Goal: Navigation & Orientation: Find specific page/section

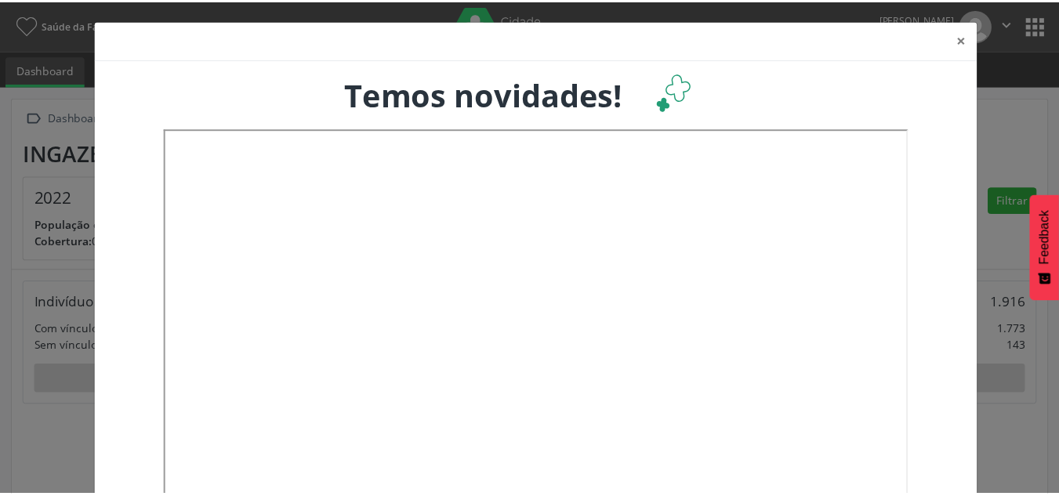
scroll to position [260, 350]
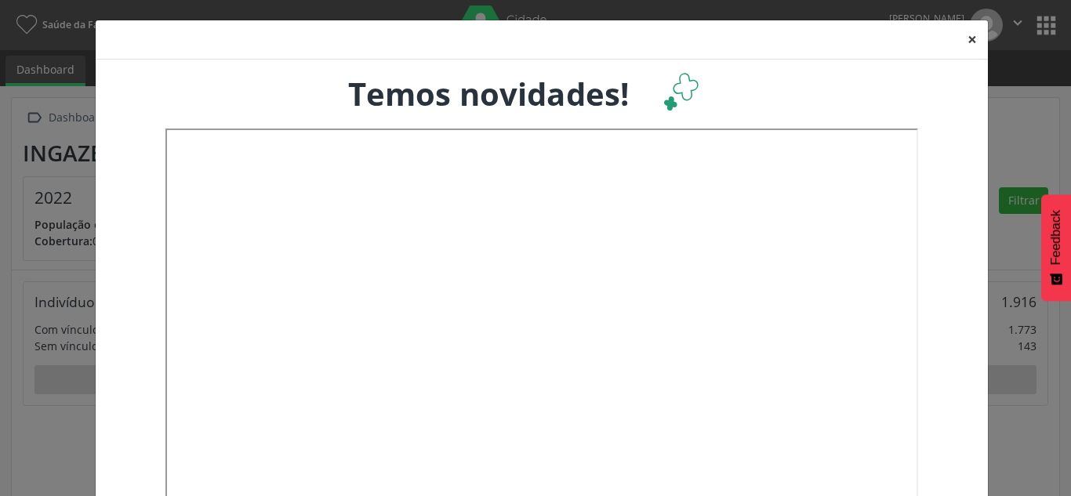
click at [971, 42] on button "×" at bounding box center [972, 39] width 31 height 38
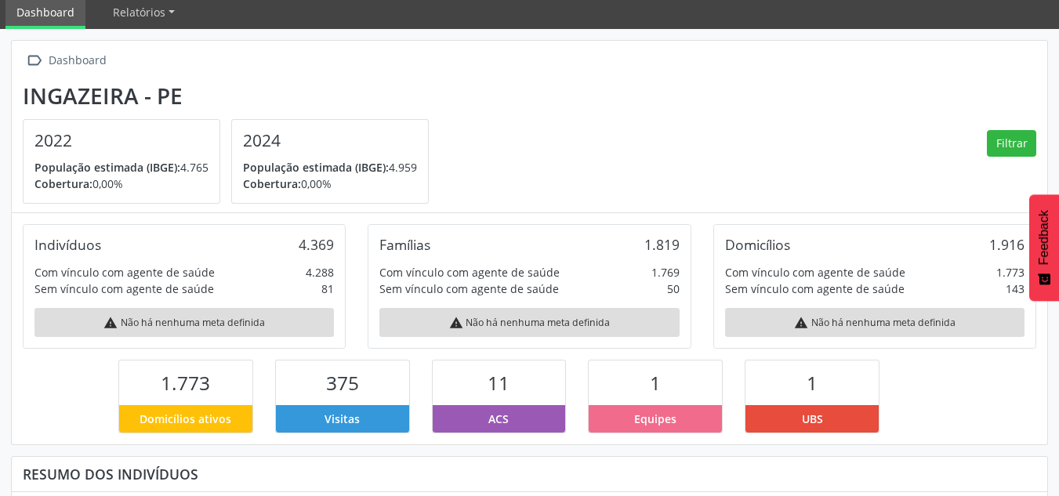
scroll to position [0, 0]
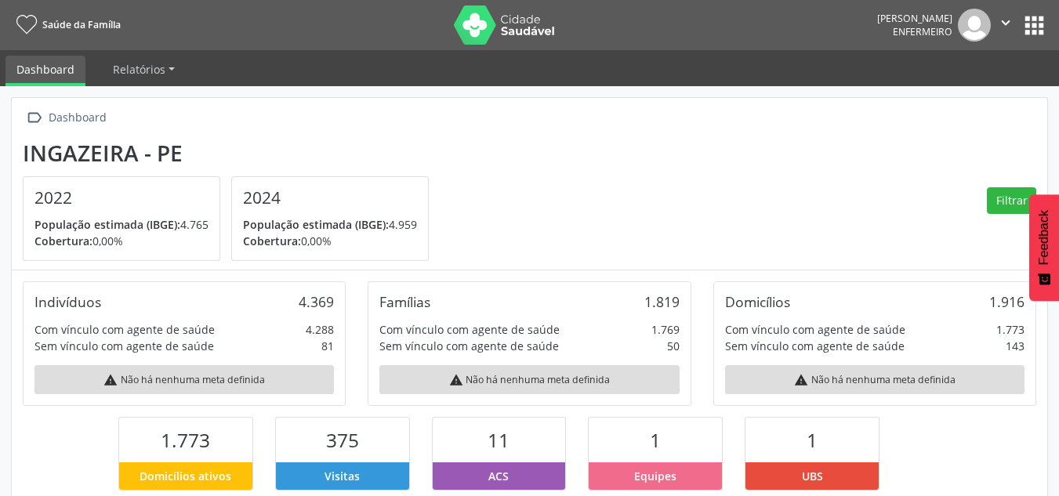
click at [1032, 21] on button "apps" at bounding box center [1034, 25] width 27 height 27
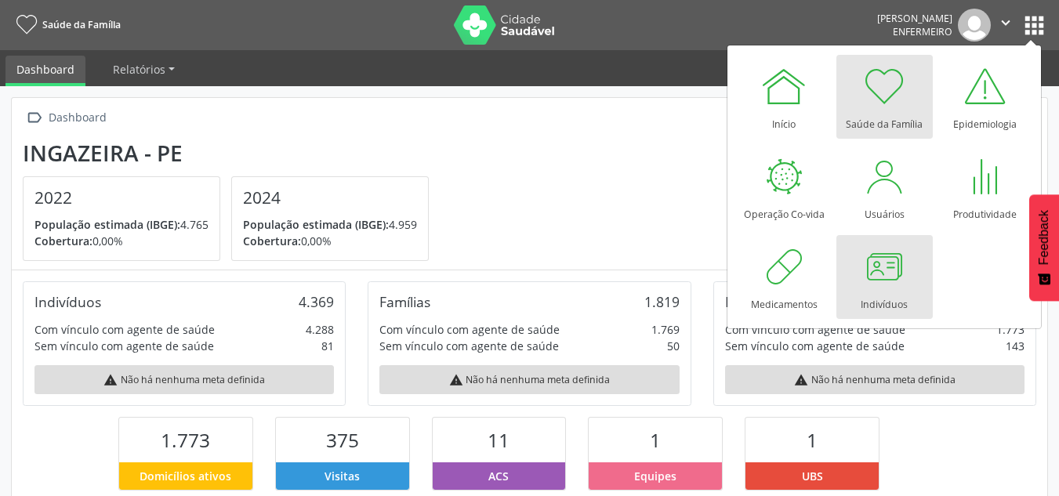
click at [870, 281] on div at bounding box center [884, 266] width 47 height 47
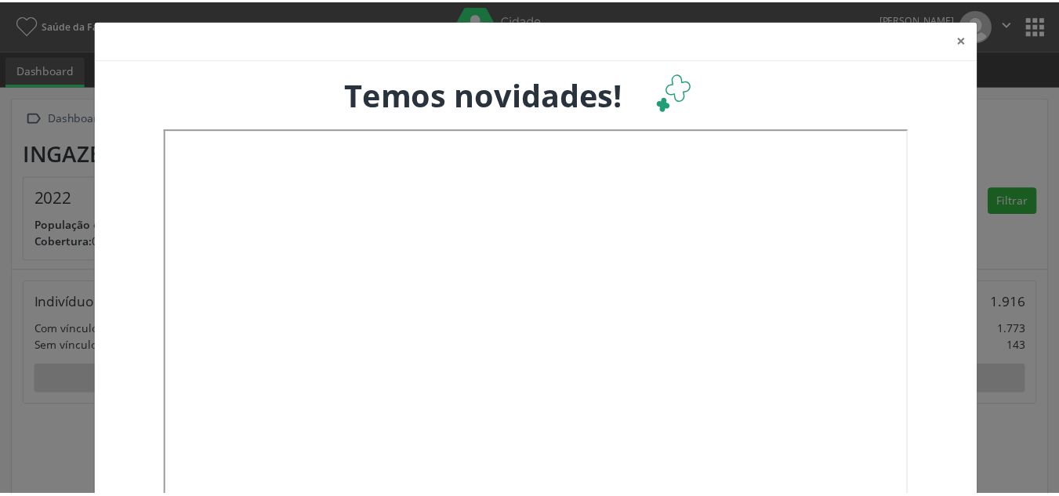
scroll to position [260, 350]
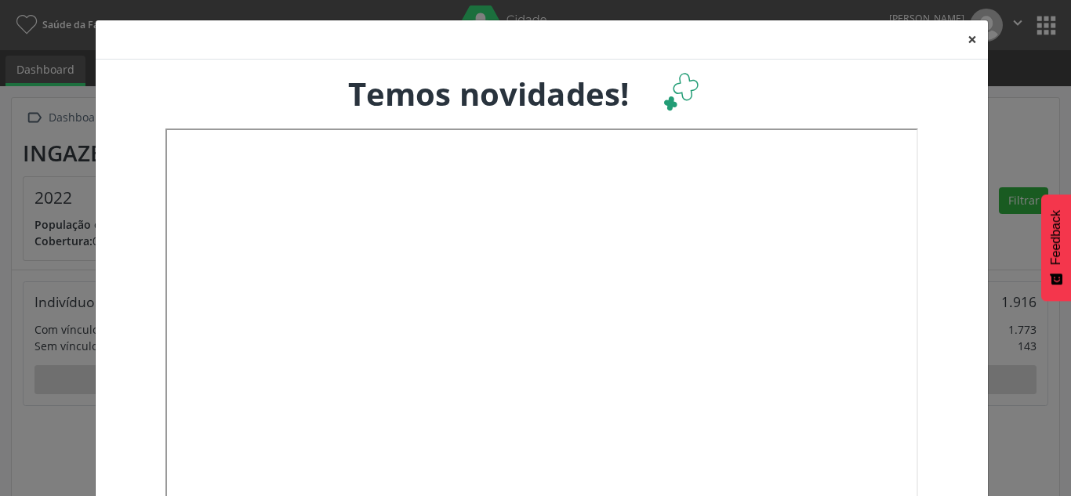
click at [964, 38] on button "×" at bounding box center [972, 39] width 31 height 38
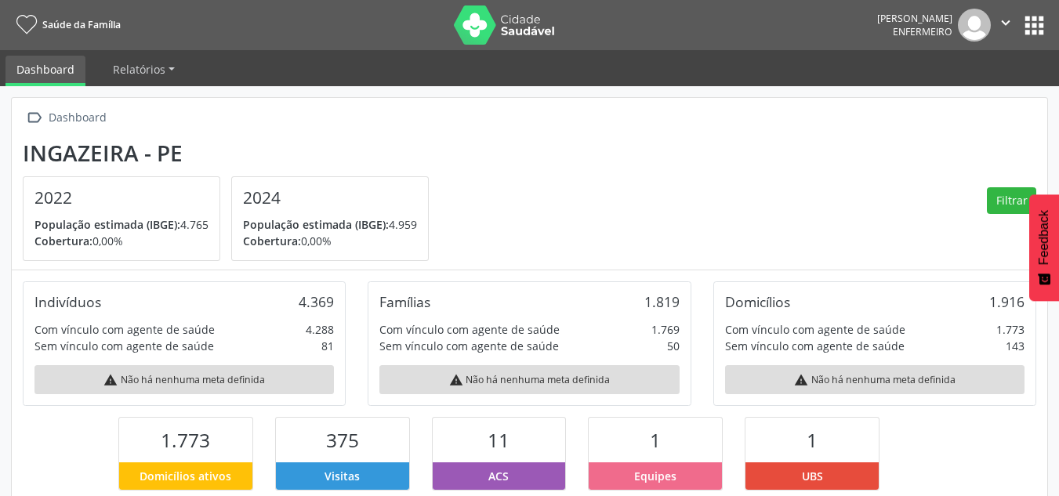
scroll to position [783957, 783872]
click at [197, 326] on div "Com vínculo com agente de saúde" at bounding box center [125, 330] width 180 height 16
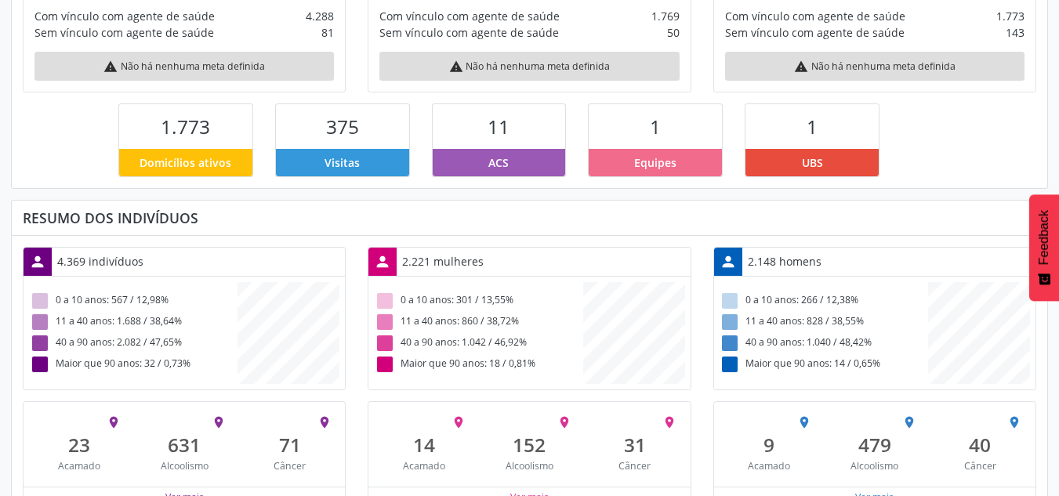
scroll to position [347, 0]
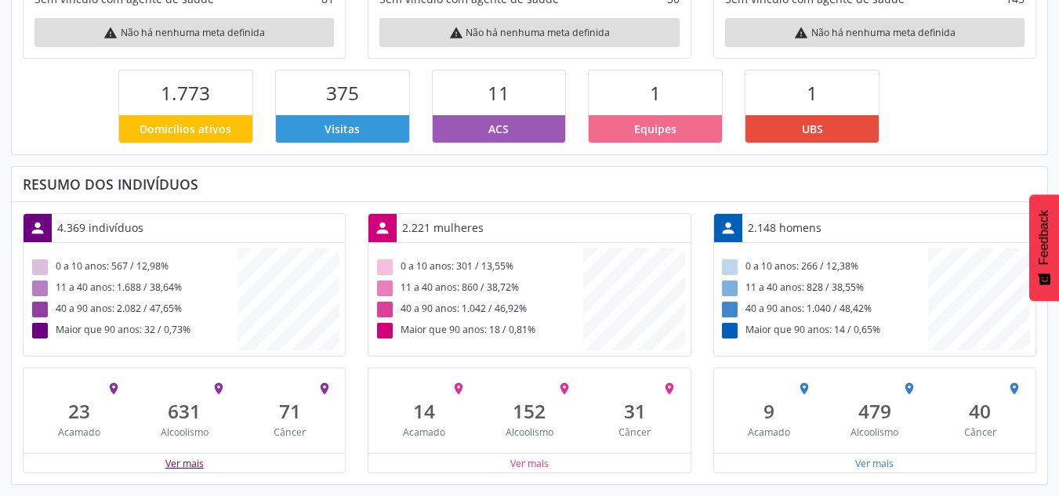
click at [171, 461] on button "Ver mais" at bounding box center [185, 463] width 40 height 15
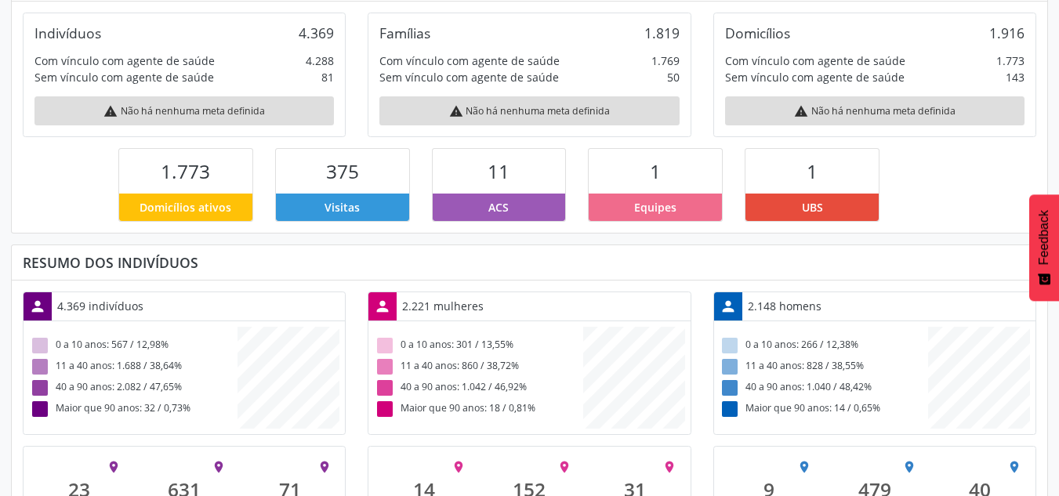
click at [25, 303] on div "person" at bounding box center [38, 307] width 28 height 28
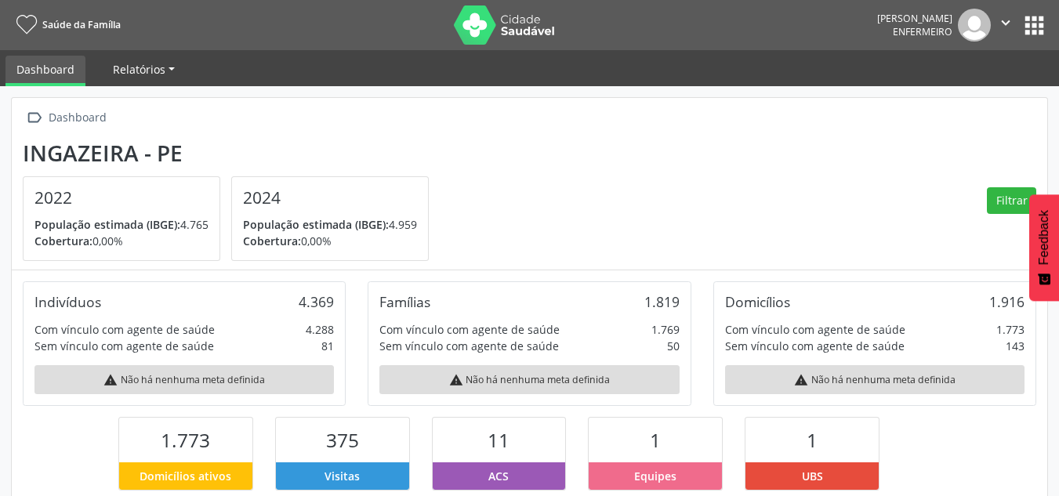
click at [172, 70] on link "Relatórios" at bounding box center [144, 69] width 84 height 27
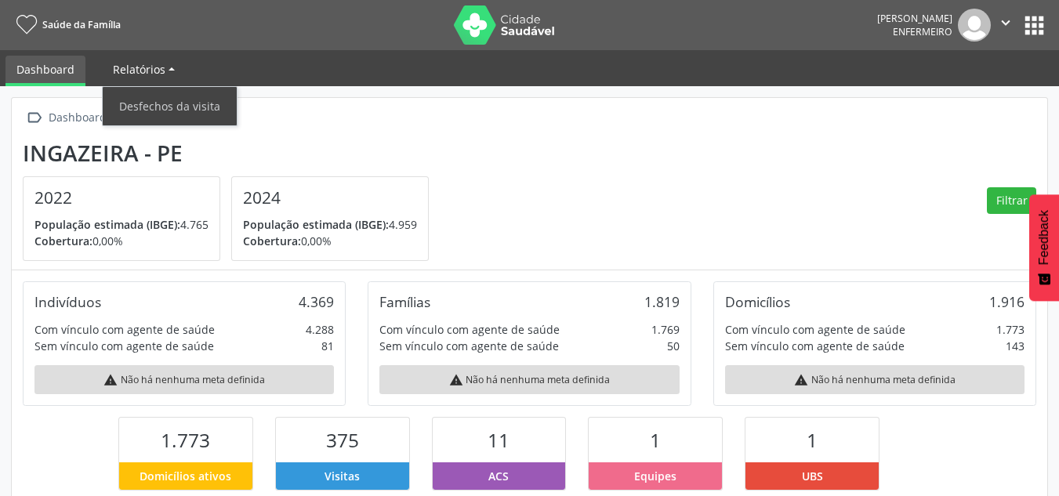
click at [162, 64] on span "Relatórios" at bounding box center [139, 69] width 53 height 15
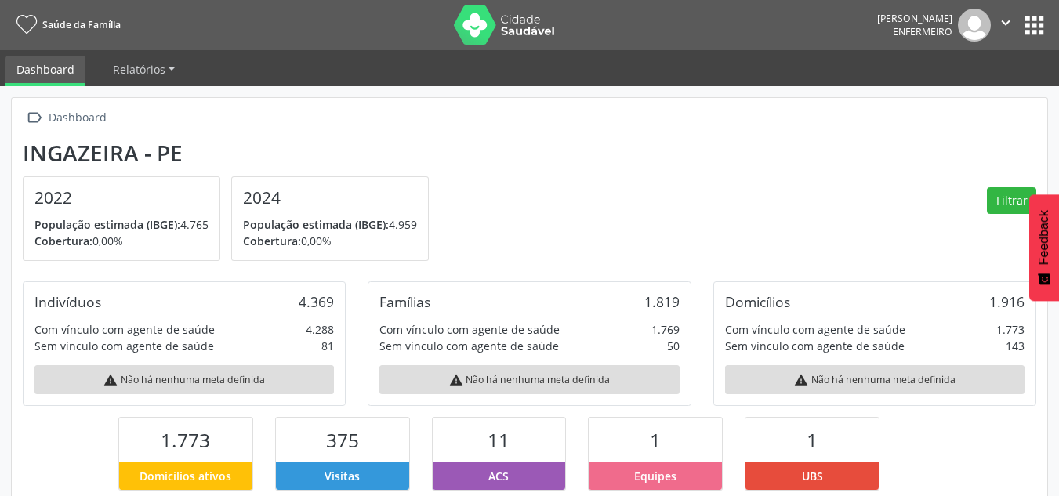
click at [1036, 19] on button "apps" at bounding box center [1034, 25] width 27 height 27
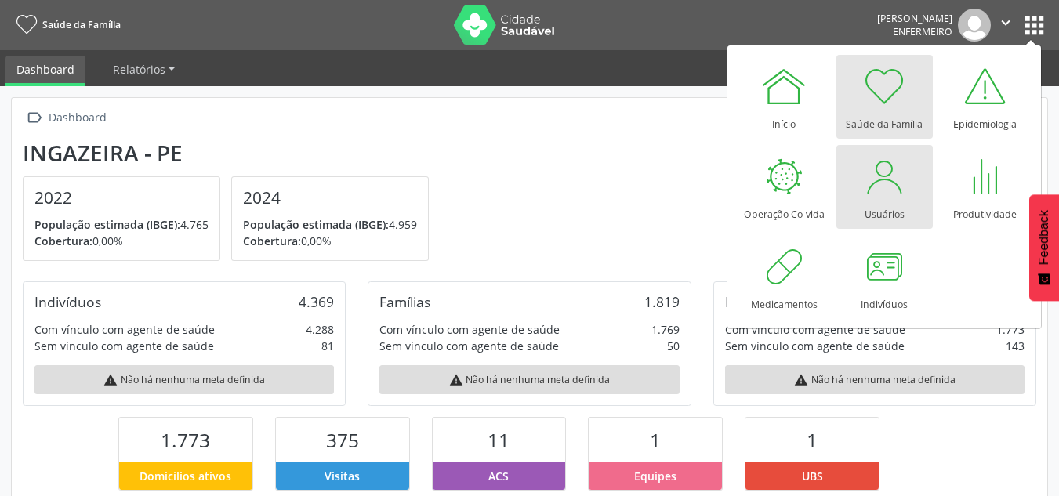
click at [892, 199] on div at bounding box center [884, 176] width 47 height 47
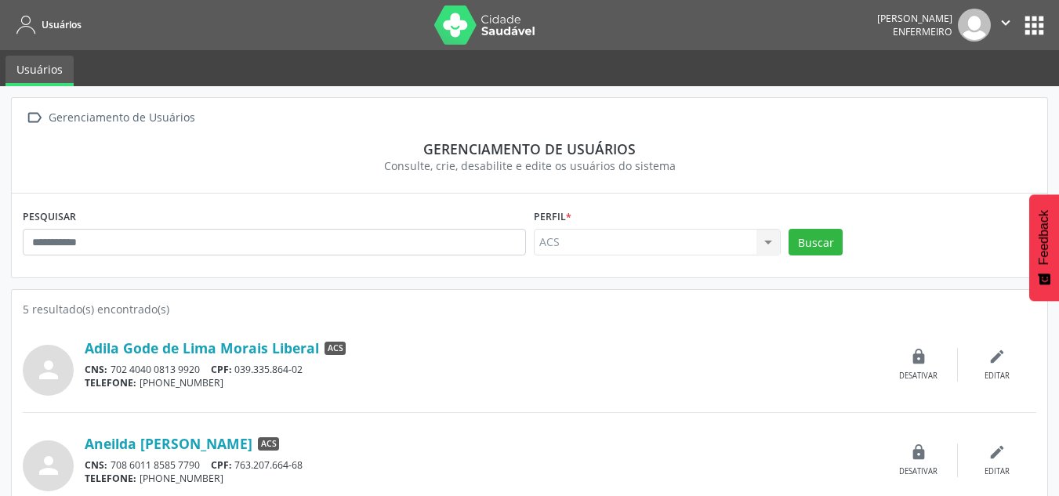
click at [1004, 18] on icon "" at bounding box center [1006, 22] width 17 height 17
click at [1049, 20] on nav "Usuários Camila Fernanda da Silva Santos Enfermeiro  Configurações Sair apps" at bounding box center [529, 25] width 1059 height 50
click at [1037, 24] on button "apps" at bounding box center [1034, 25] width 27 height 27
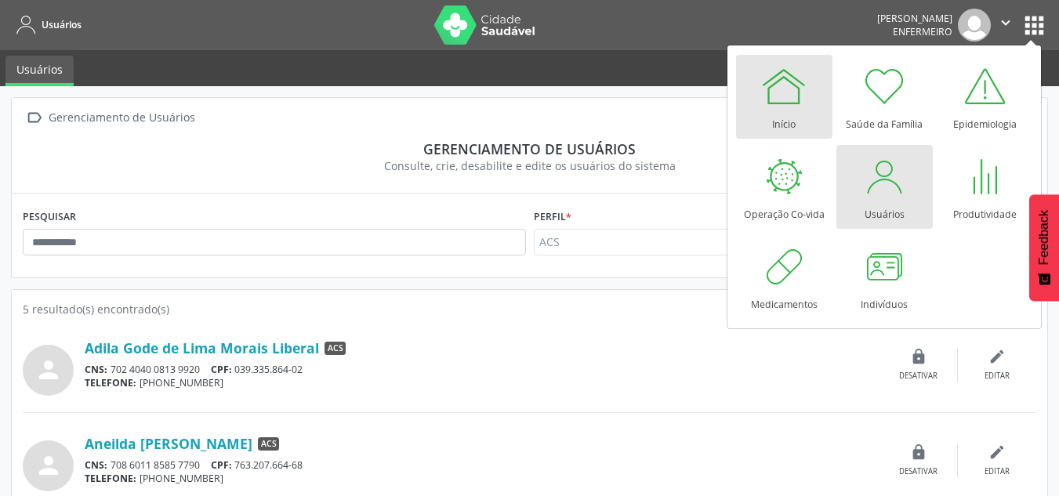
click at [790, 102] on div at bounding box center [784, 86] width 47 height 47
